Goal: Browse casually: Explore the website without a specific task or goal

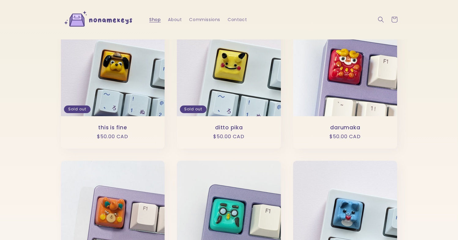
scroll to position [22, 0]
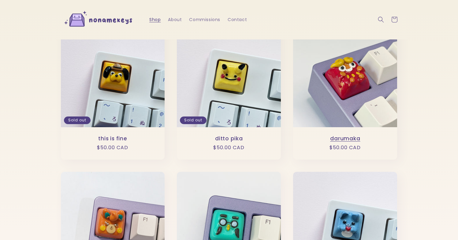
click at [322, 135] on link "darumaka" at bounding box center [345, 138] width 92 height 6
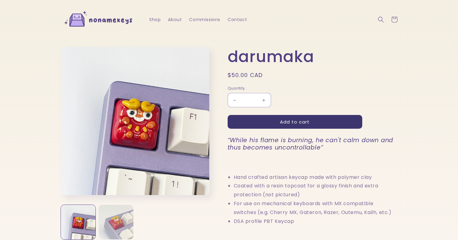
click at [120, 224] on button "Load image 2 in gallery view" at bounding box center [115, 222] width 35 height 35
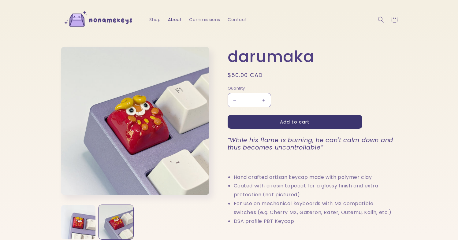
click at [177, 19] on span "About" at bounding box center [175, 20] width 14 height 6
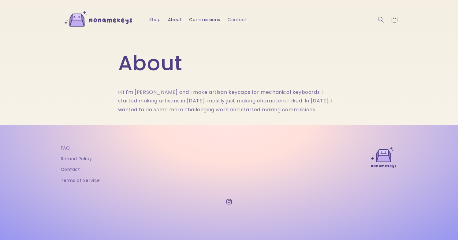
click at [192, 20] on span "Commissions" at bounding box center [204, 20] width 31 height 6
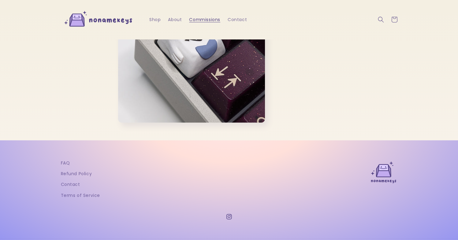
scroll to position [671, 0]
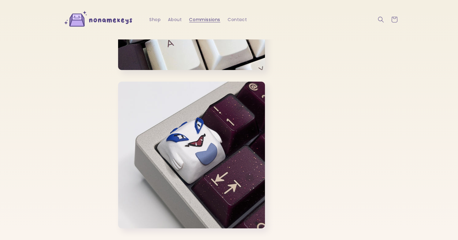
click at [111, 26] on img at bounding box center [99, 20] width 76 height 23
